Goal: Task Accomplishment & Management: Complete application form

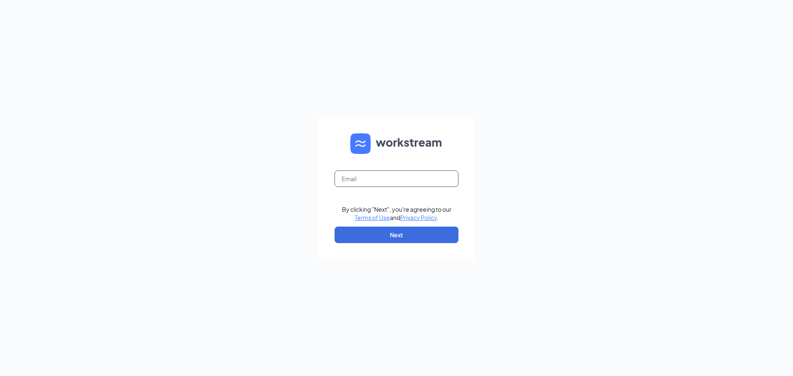
click at [412, 182] on input "text" at bounding box center [397, 179] width 124 height 17
type input "[EMAIL_ADDRESS][DOMAIN_NAME]"
click at [422, 236] on button "Next" at bounding box center [397, 235] width 124 height 17
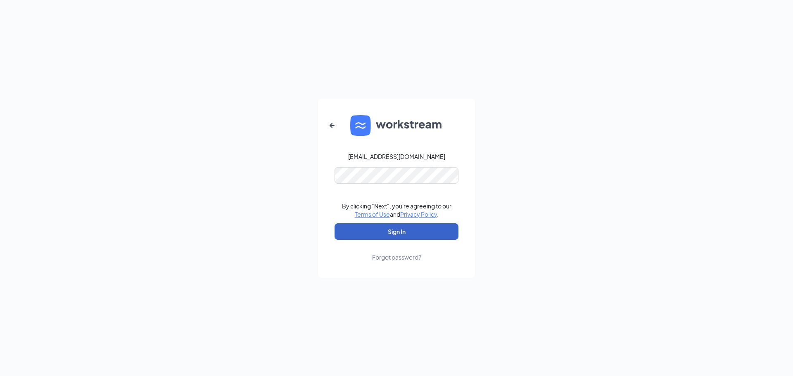
click at [417, 234] on button "Sign In" at bounding box center [397, 232] width 124 height 17
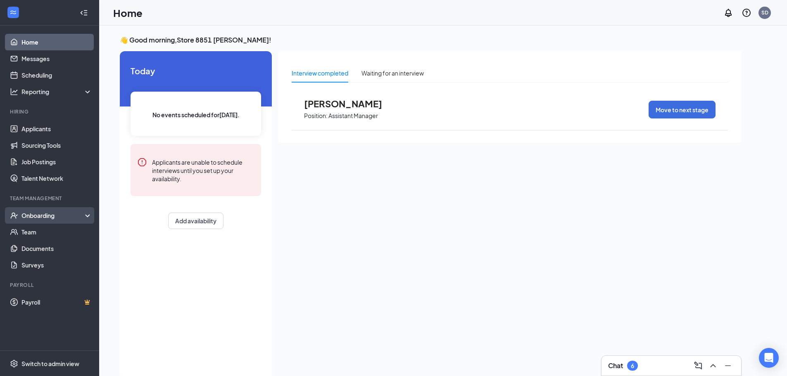
click at [44, 219] on div "Onboarding" at bounding box center [53, 216] width 64 height 8
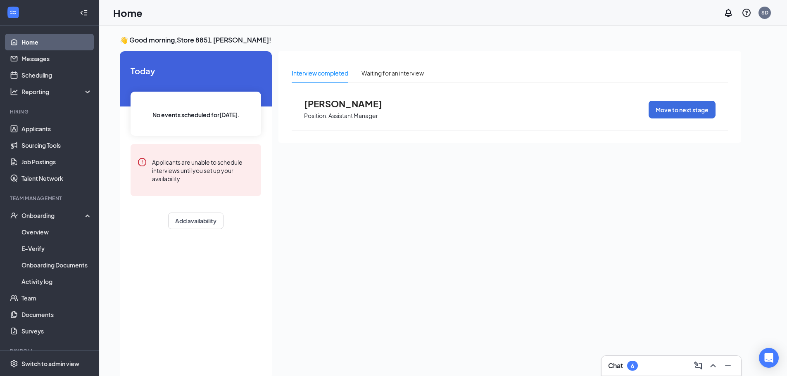
click at [128, 15] on h1 "Home" at bounding box center [127, 13] width 29 height 14
click at [40, 216] on div "Onboarding" at bounding box center [53, 216] width 64 height 8
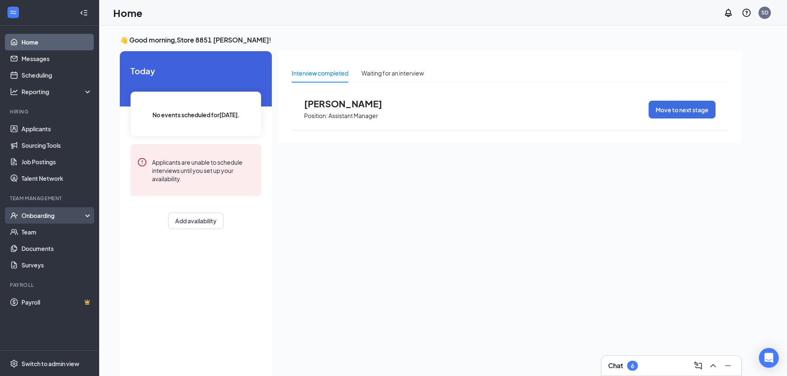
click at [40, 216] on div "Onboarding" at bounding box center [53, 216] width 64 height 8
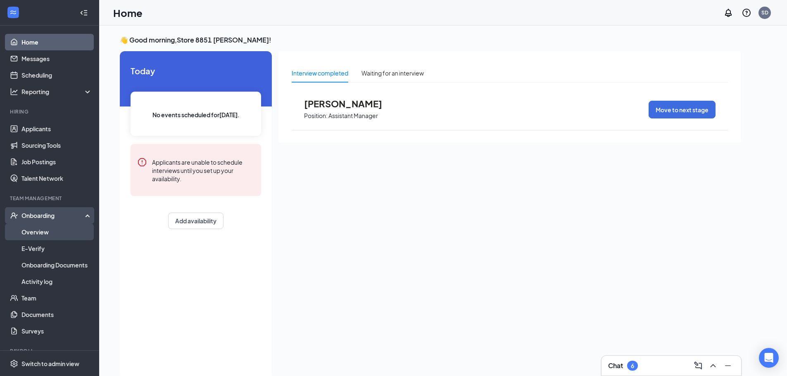
click at [38, 232] on link "Overview" at bounding box center [56, 232] width 71 height 17
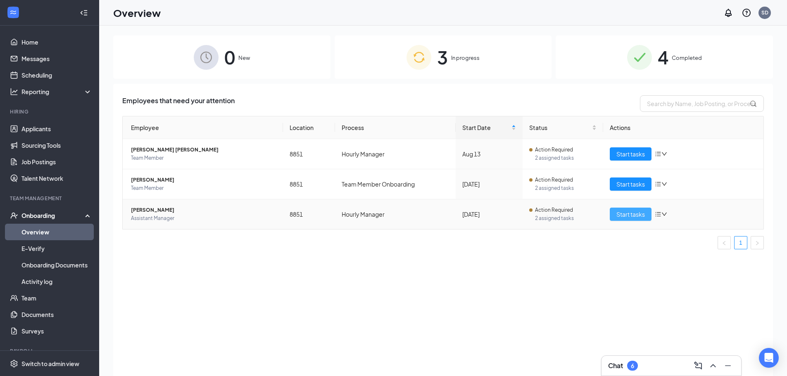
click at [626, 215] on span "Start tasks" at bounding box center [630, 214] width 29 height 9
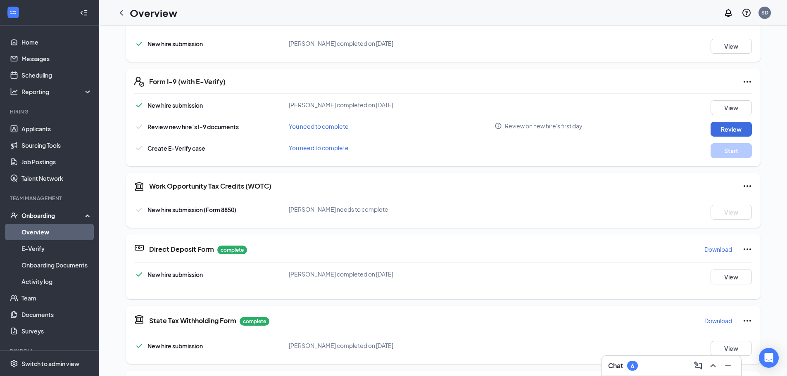
scroll to position [173, 0]
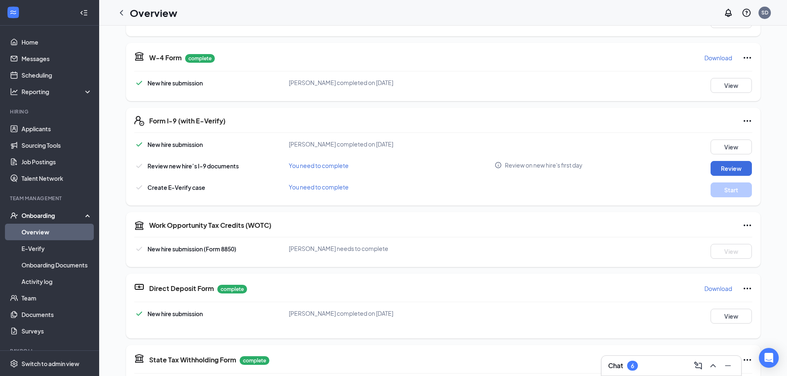
click at [311, 169] on span "You need to complete" at bounding box center [319, 165] width 60 height 7
click at [312, 167] on span "You need to complete" at bounding box center [319, 165] width 60 height 7
click at [725, 170] on button "Review" at bounding box center [731, 168] width 41 height 15
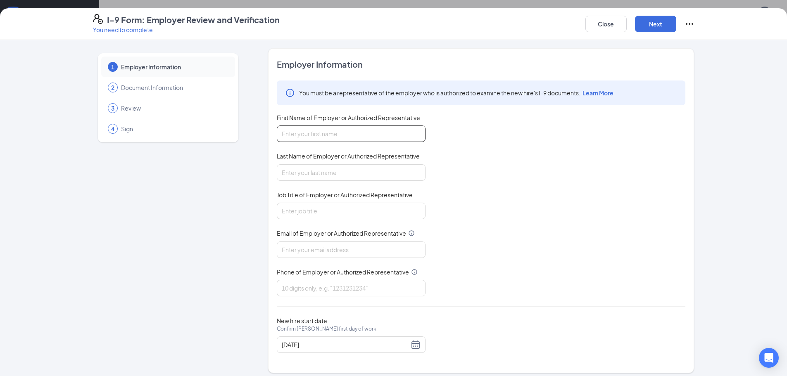
click at [361, 140] on input "First Name of Employer or Authorized Representative" at bounding box center [351, 134] width 149 height 17
type input "g"
type input "Garnet"
type input "[PERSON_NAME]"
click at [336, 212] on input "Job Title of Employer or Authorized Representative" at bounding box center [351, 211] width 149 height 17
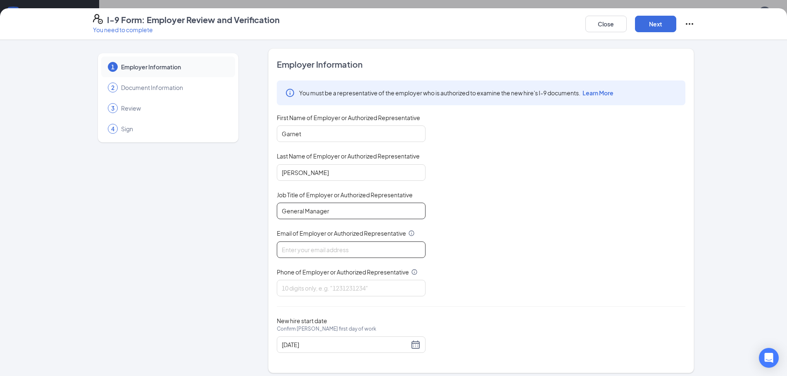
type input "General Manager"
click at [333, 254] on input "Email of Employer or Authorized Representative" at bounding box center [351, 250] width 149 height 17
type input "[EMAIL_ADDRESS][DOMAIN_NAME]"
click at [331, 294] on input "Phone of Employer or Authorized Representative" at bounding box center [351, 288] width 149 height 17
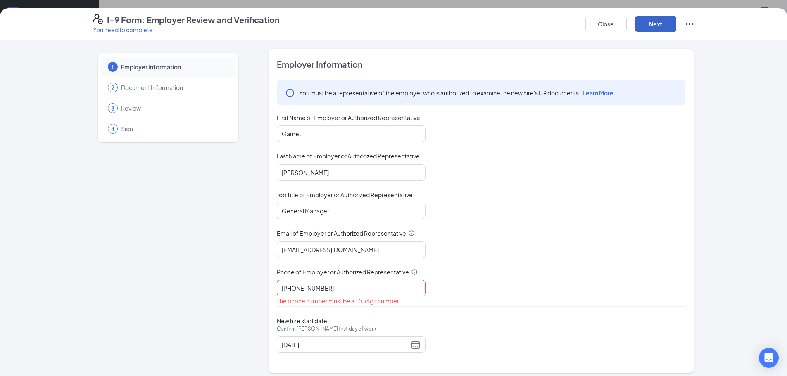
click at [654, 24] on button "Next" at bounding box center [655, 24] width 41 height 17
drag, startPoint x: 357, startPoint y: 290, endPoint x: 188, endPoint y: 297, distance: 169.2
click at [193, 297] on div "1 Employer Information 2 Document Information 3 Review 4 Sign Employer Informat…" at bounding box center [394, 210] width 602 height 325
type input "5408255958"
click at [647, 23] on button "Next" at bounding box center [655, 24] width 41 height 17
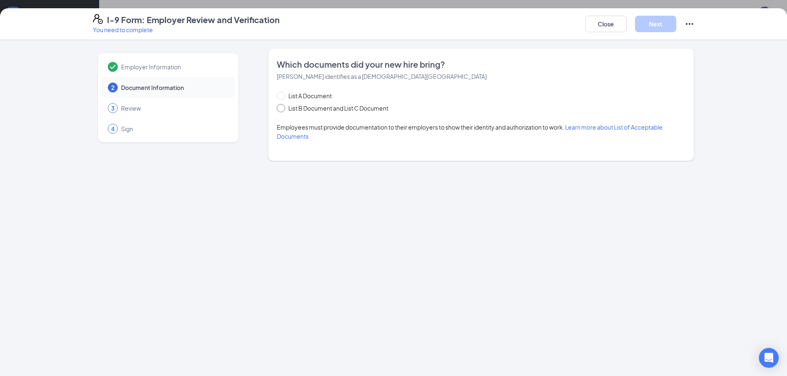
click at [283, 109] on span at bounding box center [281, 108] width 8 height 8
click at [283, 109] on input "List B Document and List C Document" at bounding box center [280, 107] width 6 height 6
radio input "true"
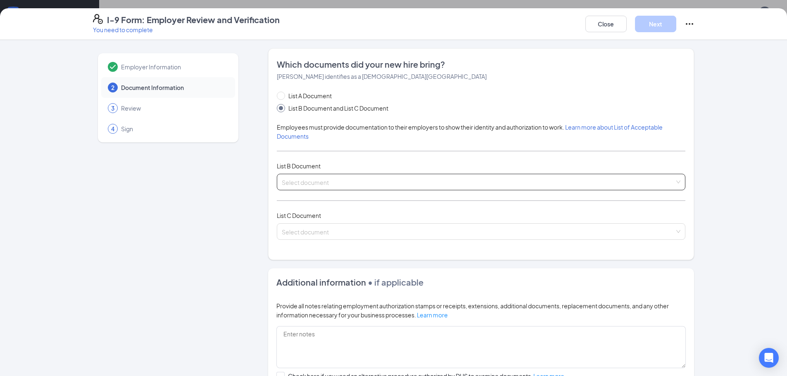
click at [332, 181] on input "search" at bounding box center [478, 180] width 393 height 12
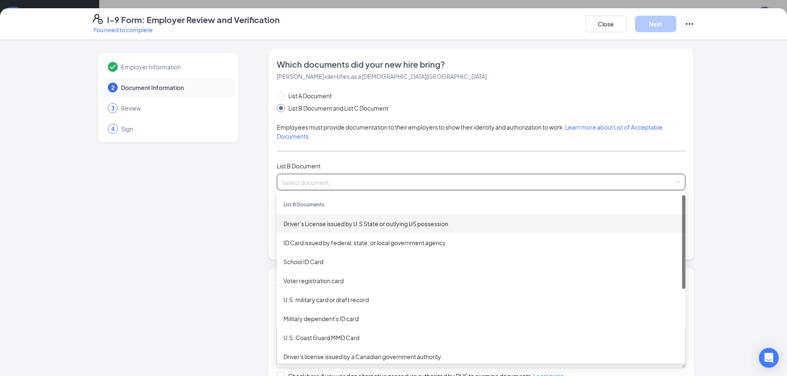
click at [333, 225] on div "Driver’s License issued by U.S State or outlying US possession" at bounding box center [480, 223] width 395 height 9
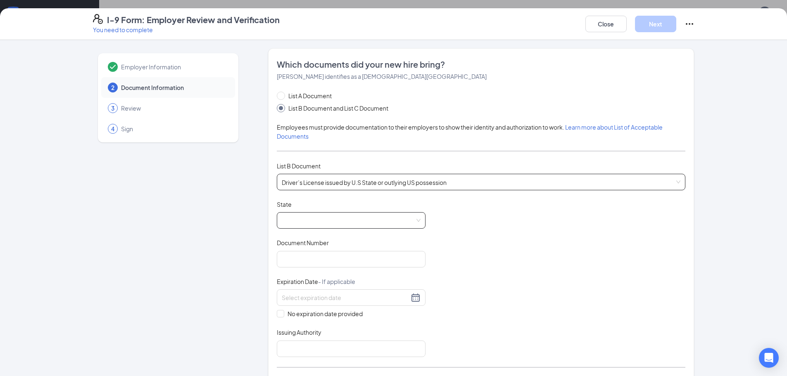
click at [333, 224] on span at bounding box center [351, 221] width 139 height 16
click at [334, 223] on span at bounding box center [351, 221] width 139 height 16
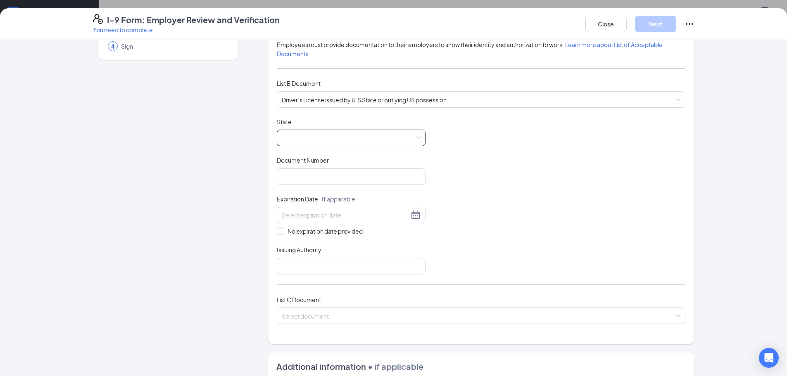
click at [378, 132] on div "State [US_STATE] AK [US_STATE] [US_STATE] [US_STATE] [US_STATE] [US_STATE] [US_…" at bounding box center [351, 132] width 149 height 29
click at [378, 137] on span at bounding box center [351, 138] width 139 height 16
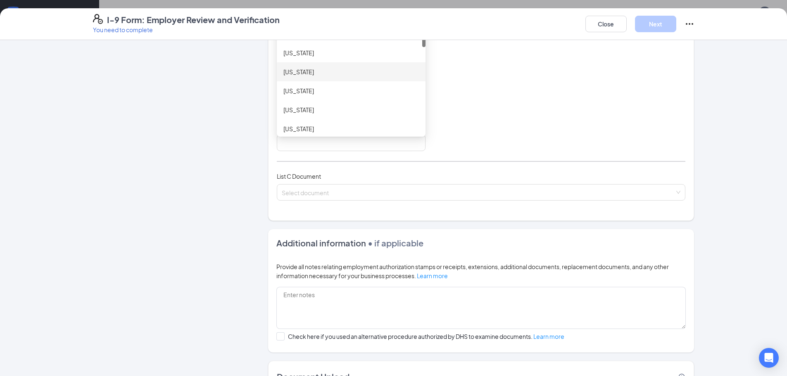
scroll to position [207, 0]
drag, startPoint x: 421, startPoint y: 45, endPoint x: 416, endPoint y: 127, distance: 82.0
click at [416, 127] on div "[US_STATE] [US_STATE] [US_STATE] [US_STATE] [GEOGRAPHIC_DATA] [US_STATE] [US_ST…" at bounding box center [351, 80] width 149 height 106
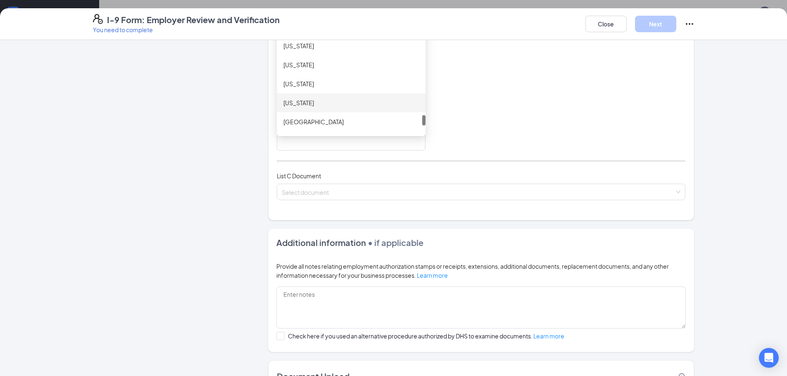
click at [299, 103] on div "[US_STATE]" at bounding box center [351, 102] width 136 height 9
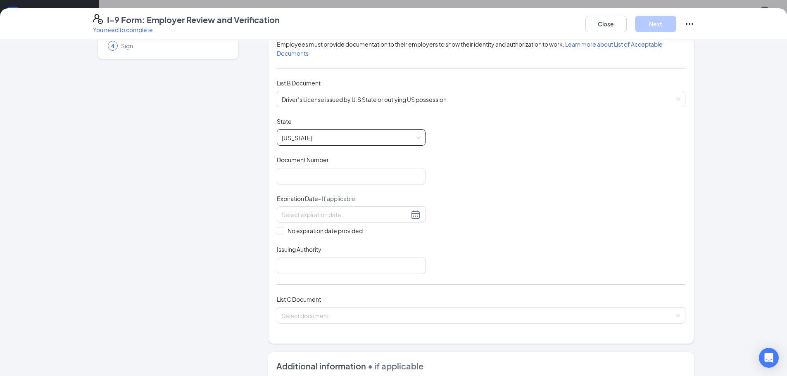
scroll to position [83, 0]
click at [343, 178] on input "Document Number" at bounding box center [351, 177] width 149 height 17
type input "T62090047"
click at [344, 217] on input at bounding box center [345, 215] width 127 height 9
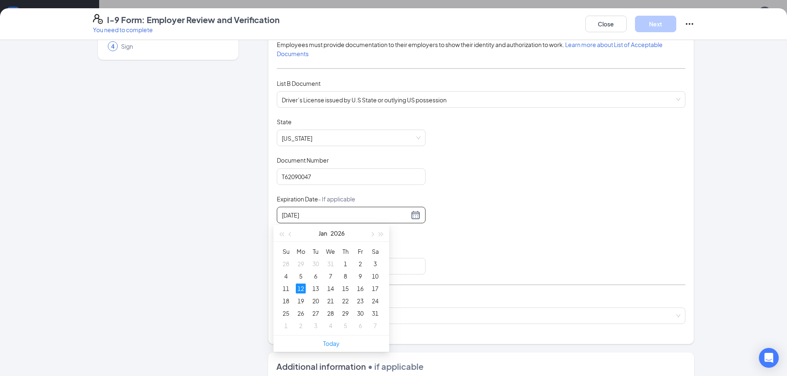
type input "[DATE]"
click at [445, 252] on div "Document Title Driver’s License issued by U.S State or outlying US possession S…" at bounding box center [481, 196] width 409 height 157
click at [414, 217] on div at bounding box center [351, 215] width 139 height 10
click at [366, 214] on input at bounding box center [345, 215] width 127 height 9
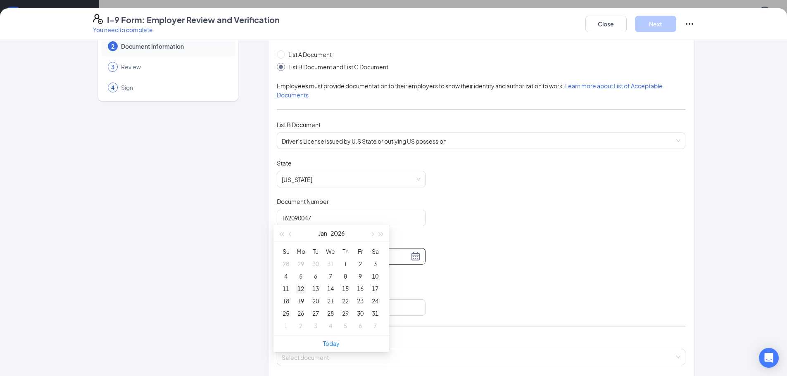
type input "[DATE]"
click at [300, 289] on div "12" at bounding box center [301, 289] width 10 height 10
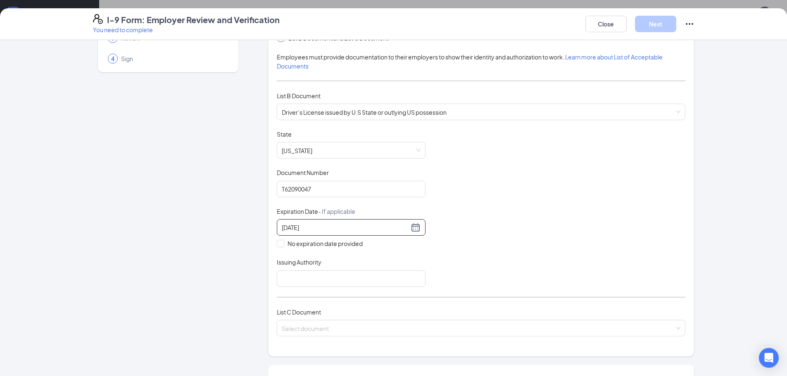
scroll to position [83, 0]
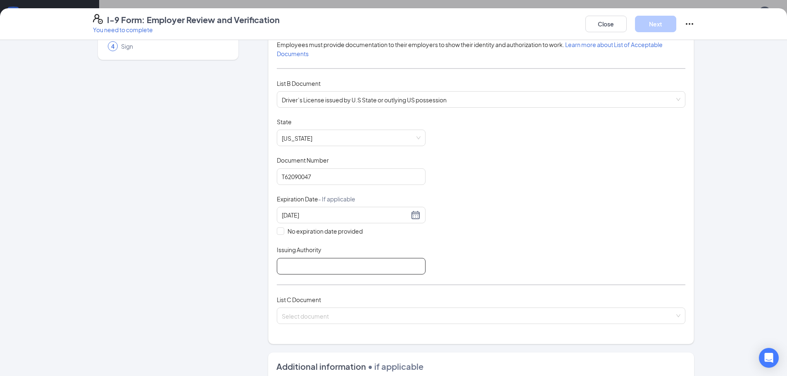
click at [317, 269] on input "Issuing Authority" at bounding box center [351, 266] width 149 height 17
type input "[US_STATE]"
click at [321, 312] on input "search" at bounding box center [478, 314] width 393 height 12
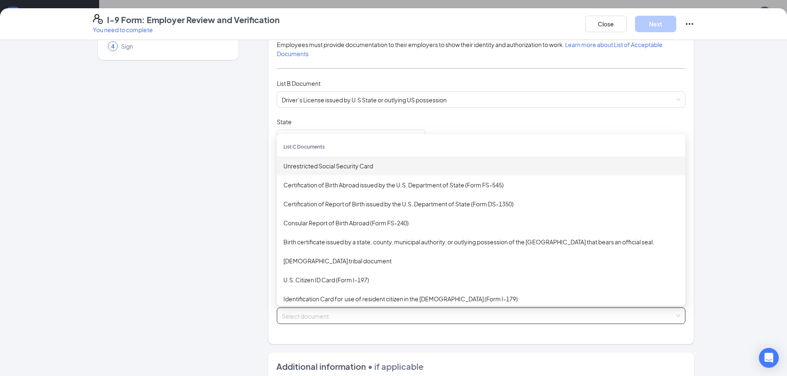
click at [347, 169] on div "Unrestricted Social Security Card" at bounding box center [480, 166] width 395 height 9
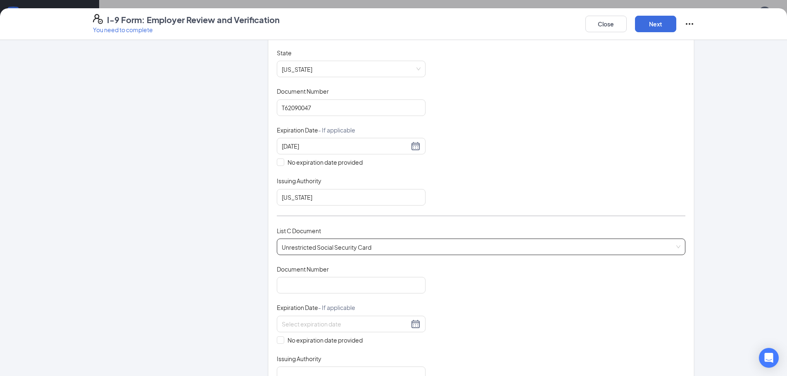
scroll to position [207, 0]
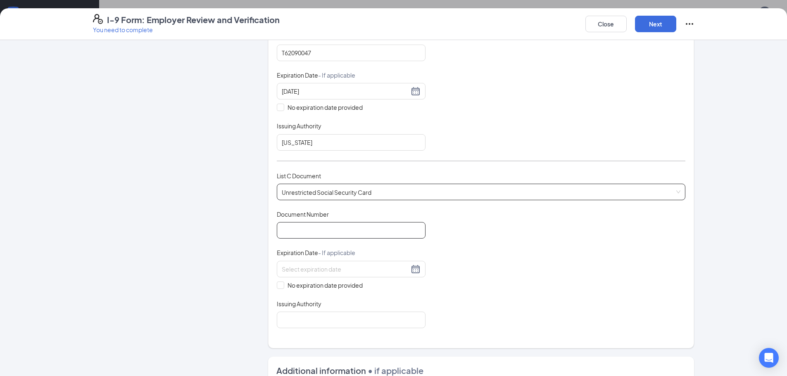
click at [325, 232] on input "Document Number" at bounding box center [351, 230] width 149 height 17
type input "184827600"
click at [278, 288] on span at bounding box center [280, 285] width 7 height 7
click at [278, 288] on input "No expiration date provided" at bounding box center [280, 285] width 6 height 6
checkbox input "true"
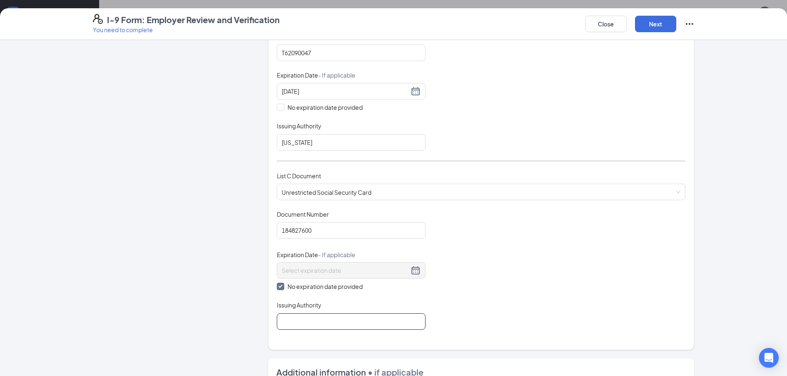
click at [319, 325] on input "Issuing Authority" at bounding box center [351, 322] width 149 height 17
type input "Social Security Administration"
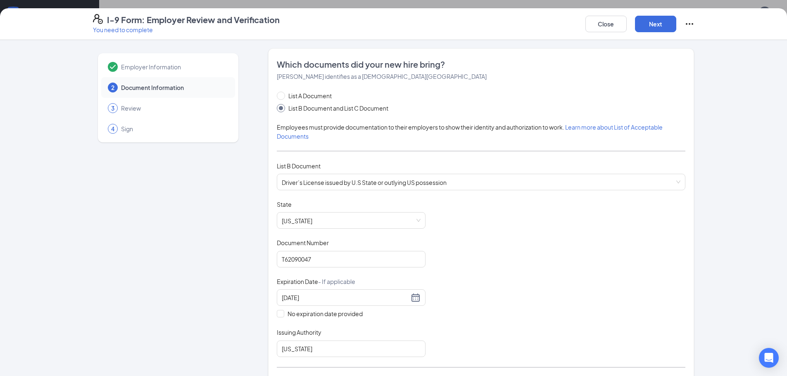
scroll to position [0, 0]
click at [650, 25] on button "Next" at bounding box center [655, 24] width 41 height 17
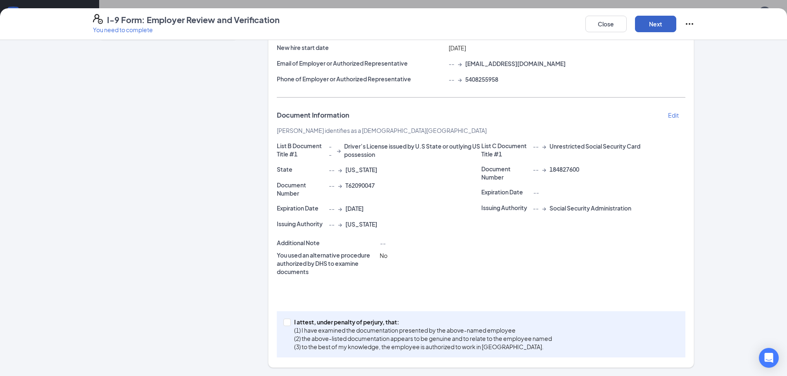
scroll to position [165, 0]
click at [291, 322] on span "I attest, under penalty of [PERSON_NAME], that: (1) I have examined the documen…" at bounding box center [423, 334] width 264 height 33
click at [289, 322] on input "I attest, under penalty of [PERSON_NAME], that: (1) I have examined the documen…" at bounding box center [286, 322] width 6 height 6
checkbox input "true"
click at [656, 26] on button "Next" at bounding box center [655, 24] width 41 height 17
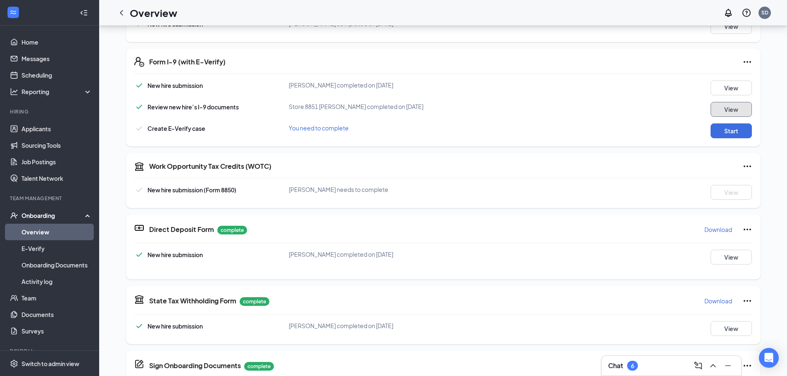
scroll to position [49, 0]
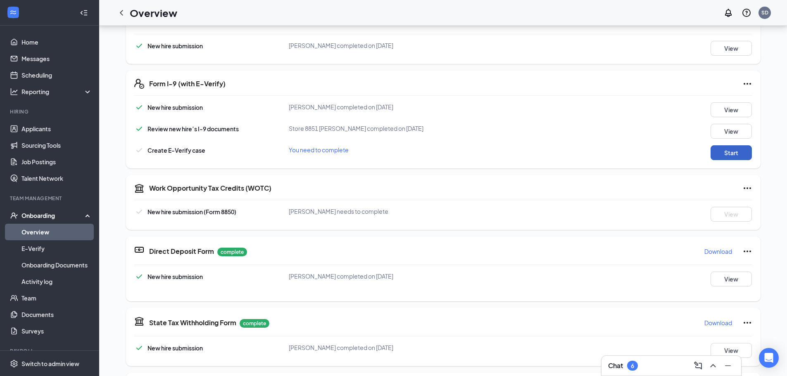
click at [719, 156] on button "Start" at bounding box center [731, 152] width 41 height 15
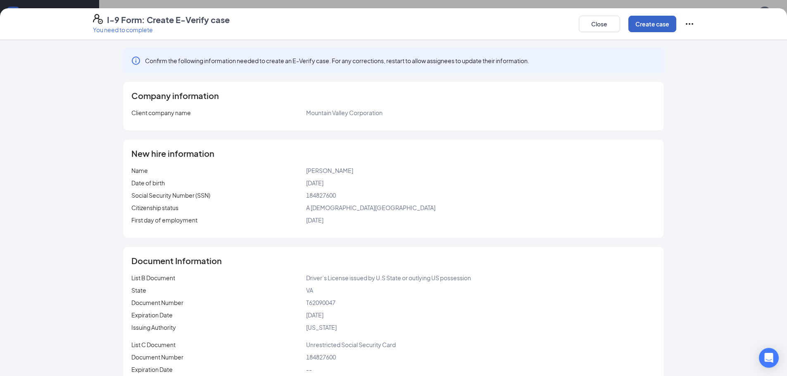
click at [655, 31] on button "Create case" at bounding box center [652, 24] width 48 height 17
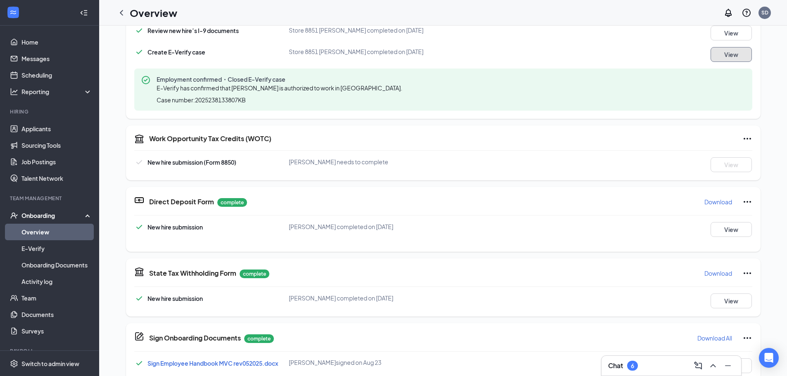
scroll to position [0, 0]
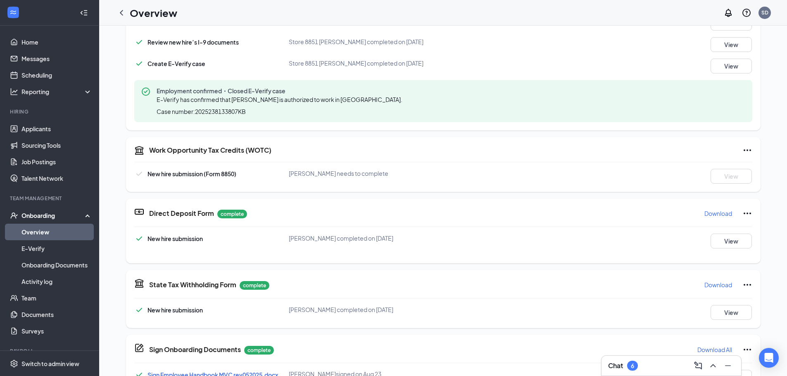
click at [51, 234] on link "Overview" at bounding box center [56, 232] width 71 height 17
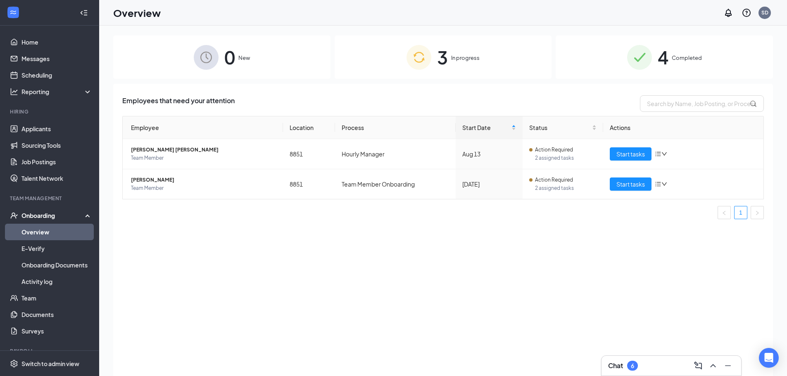
click at [676, 57] on span "Completed" at bounding box center [687, 58] width 30 height 8
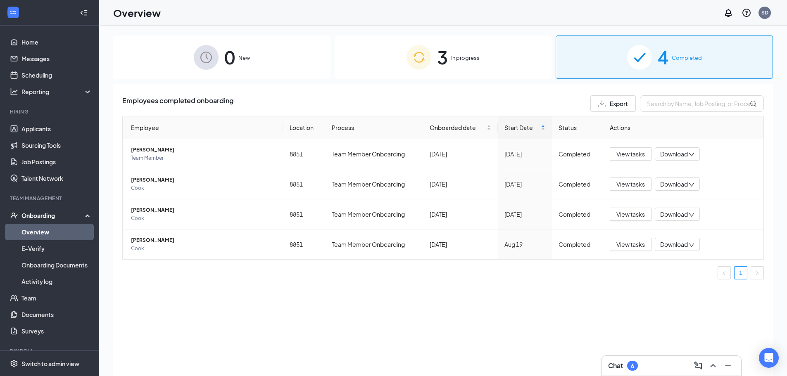
click at [442, 59] on span "3" at bounding box center [442, 57] width 11 height 29
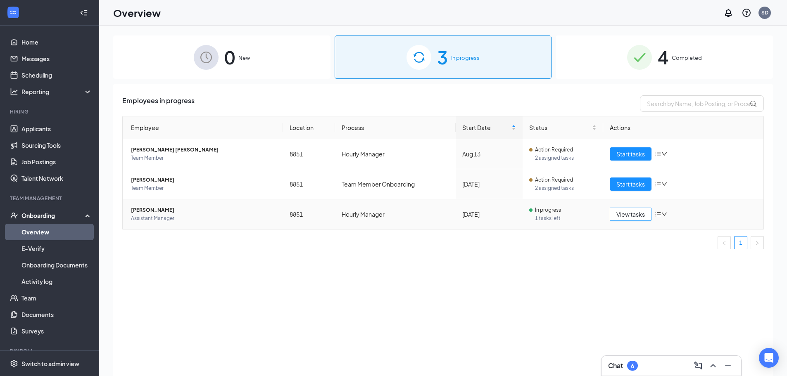
click at [616, 219] on button "View tasks" at bounding box center [631, 214] width 42 height 13
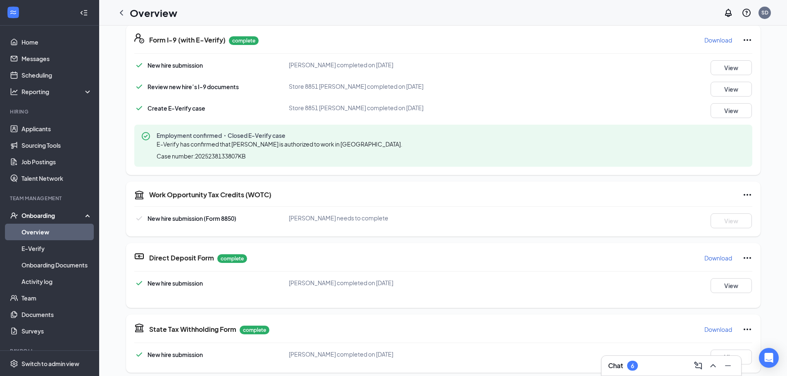
scroll to position [297, 0]
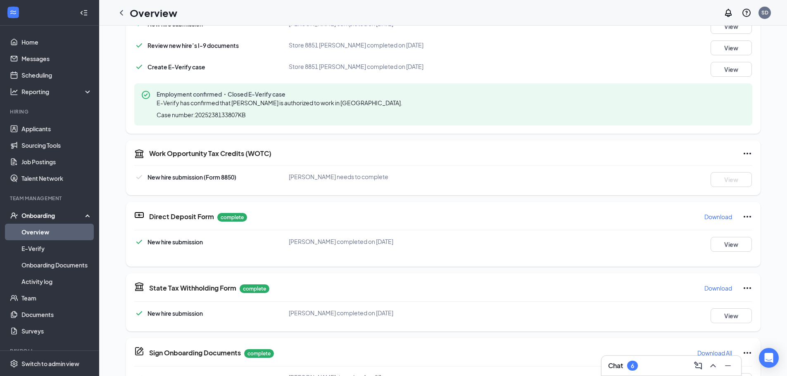
click at [745, 154] on icon "Ellipses" at bounding box center [747, 154] width 7 height 2
click at [718, 172] on span "Manage on [DOMAIN_NAME]" at bounding box center [714, 171] width 78 height 8
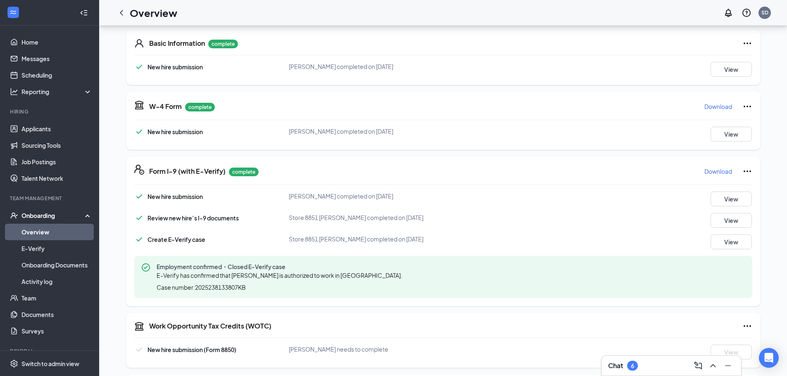
scroll to position [0, 0]
